Goal: Ask a question

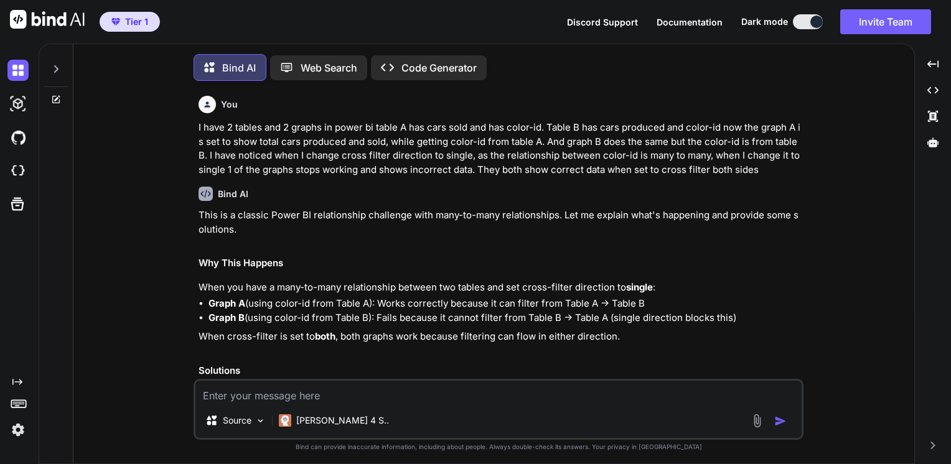
scroll to position [2238, 0]
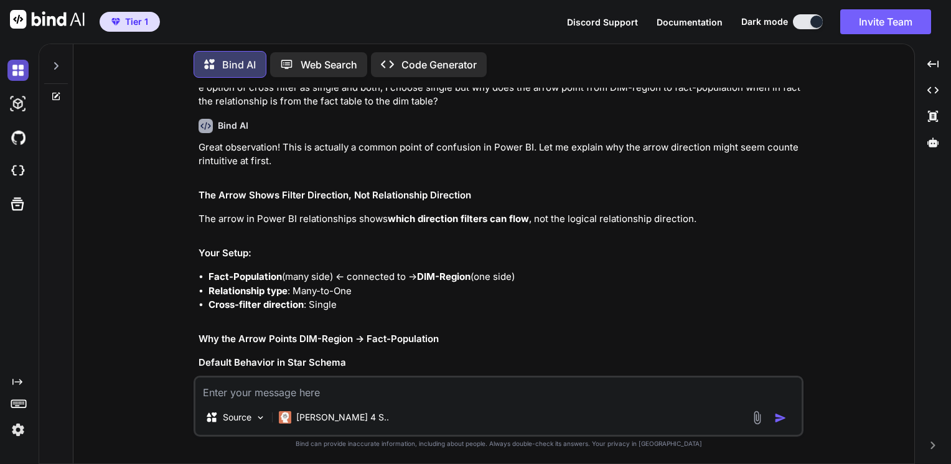
click at [17, 67] on img at bounding box center [17, 70] width 21 height 21
type textarea "x"
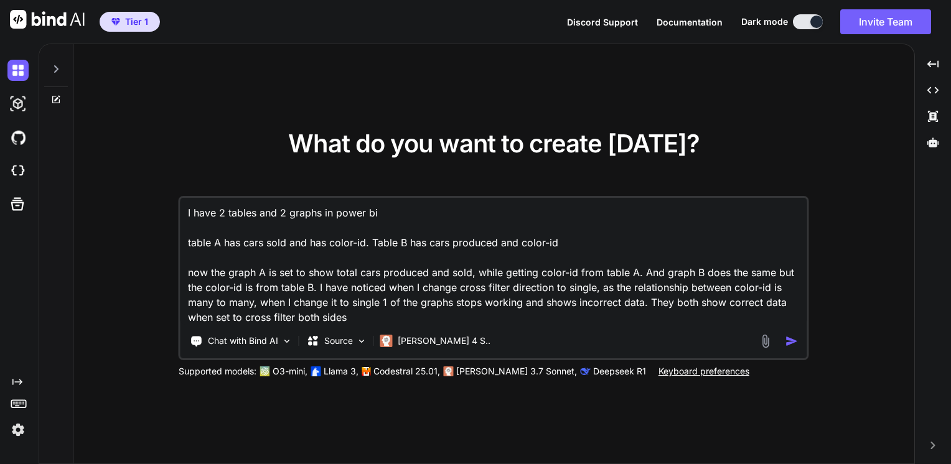
click at [330, 260] on textarea "I have 2 tables and 2 graphs in power bi table A has cars sold and has color-id…" at bounding box center [493, 261] width 626 height 127
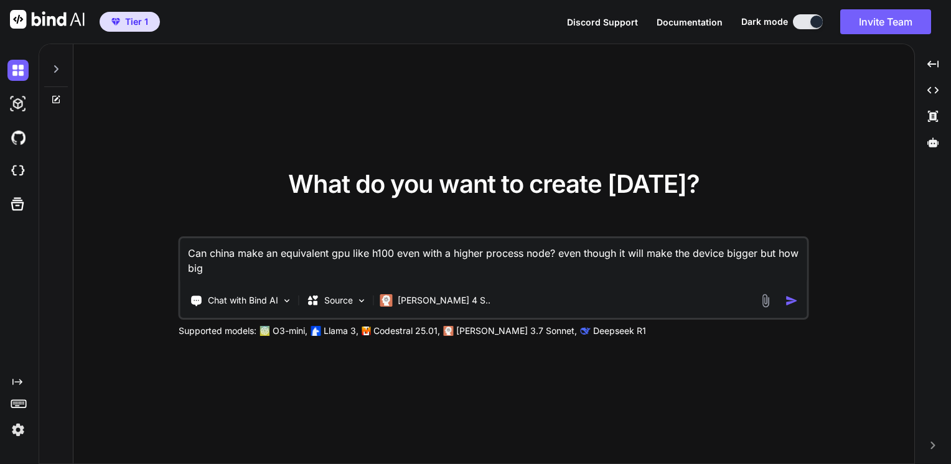
type textarea "Can china make an equivalent gpu like h100 even with a higher process node? eve…"
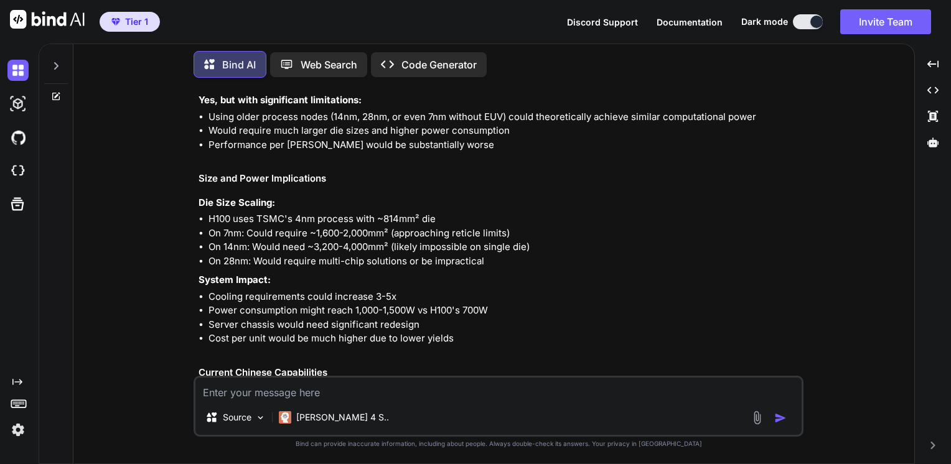
scroll to position [146, 0]
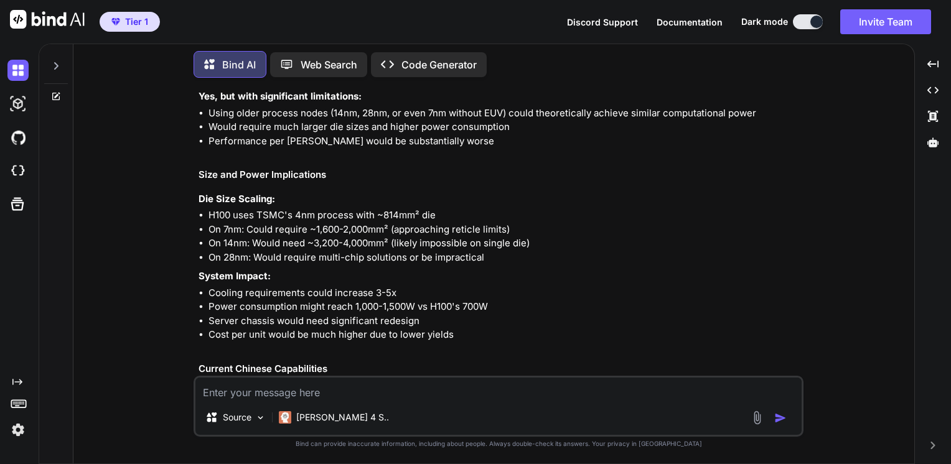
drag, startPoint x: 351, startPoint y: 188, endPoint x: 375, endPoint y: 167, distance: 32.2
click at [375, 167] on div "China faces significant challenges in creating an H100 equivalent GPU, but it's…" at bounding box center [499, 293] width 602 height 551
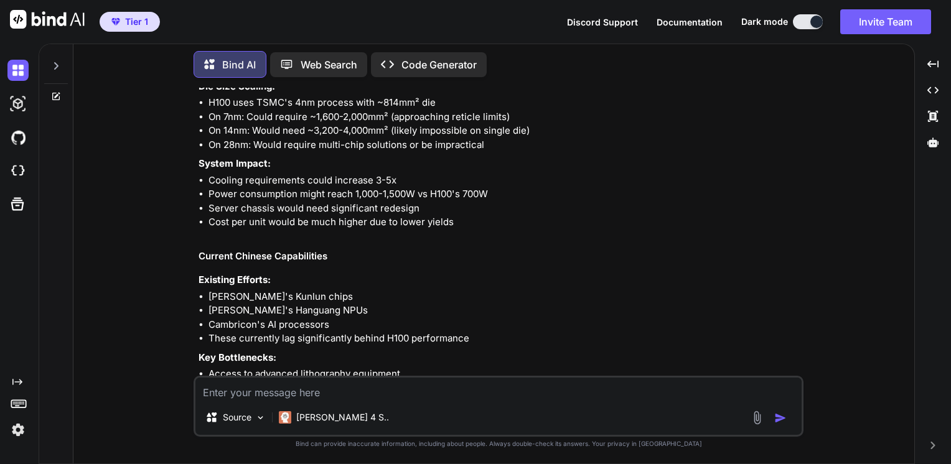
scroll to position [373, 0]
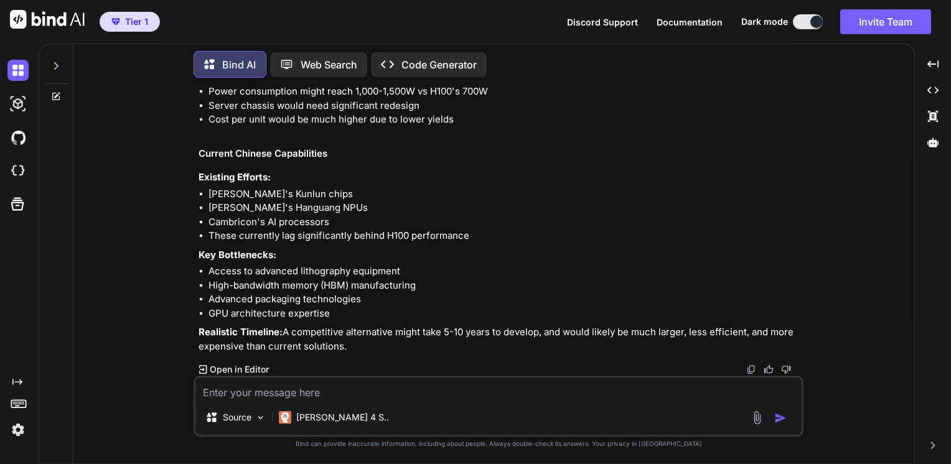
drag, startPoint x: 381, startPoint y: 196, endPoint x: 409, endPoint y: 88, distance: 111.8
click at [409, 88] on div "Bind AI Web Search Created with Pixso. Code Generator You Can china make an equ…" at bounding box center [493, 254] width 840 height 417
drag, startPoint x: 409, startPoint y: 123, endPoint x: 363, endPoint y: 133, distance: 46.4
click at [363, 133] on div "China faces significant challenges in creating an H100 equivalent GPU, but it's…" at bounding box center [499, 78] width 602 height 551
drag, startPoint x: 363, startPoint y: 133, endPoint x: 339, endPoint y: 128, distance: 24.8
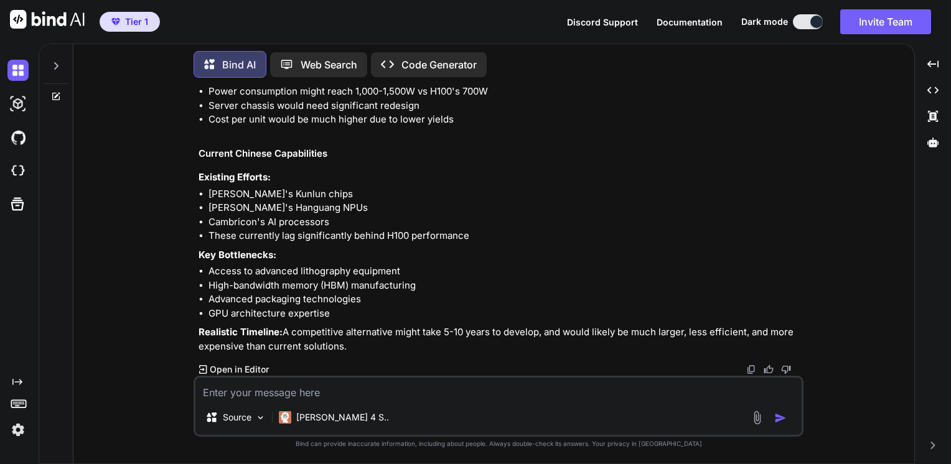
click at [339, 128] on div "China faces significant challenges in creating an H100 equivalent GPU, but it's…" at bounding box center [499, 78] width 602 height 551
